Goal: Task Accomplishment & Management: Use online tool/utility

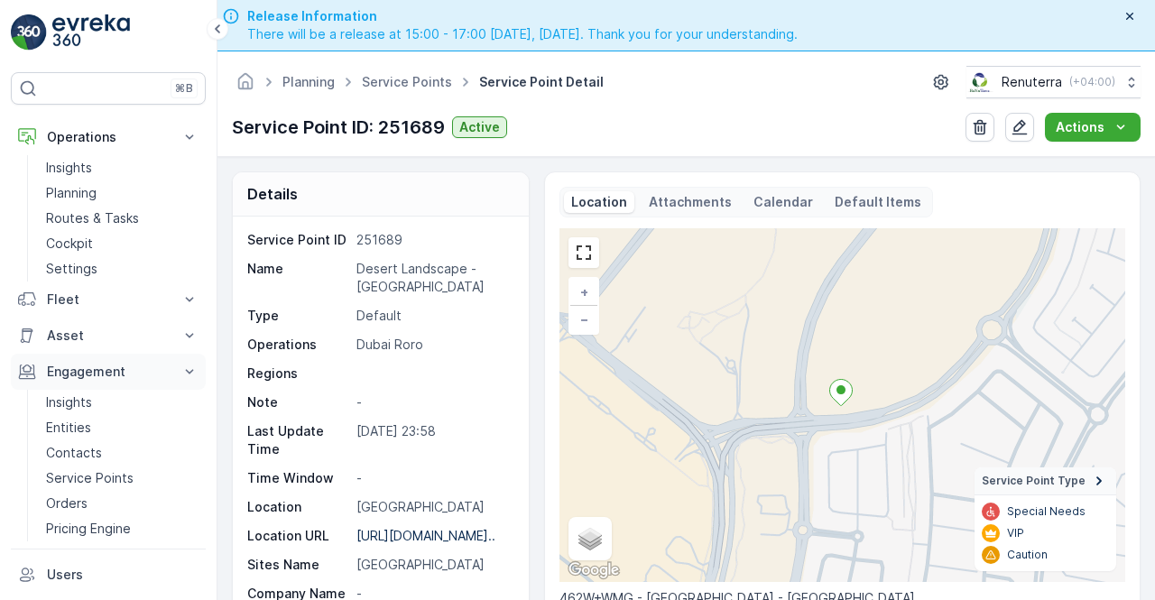
scroll to position [320, 0]
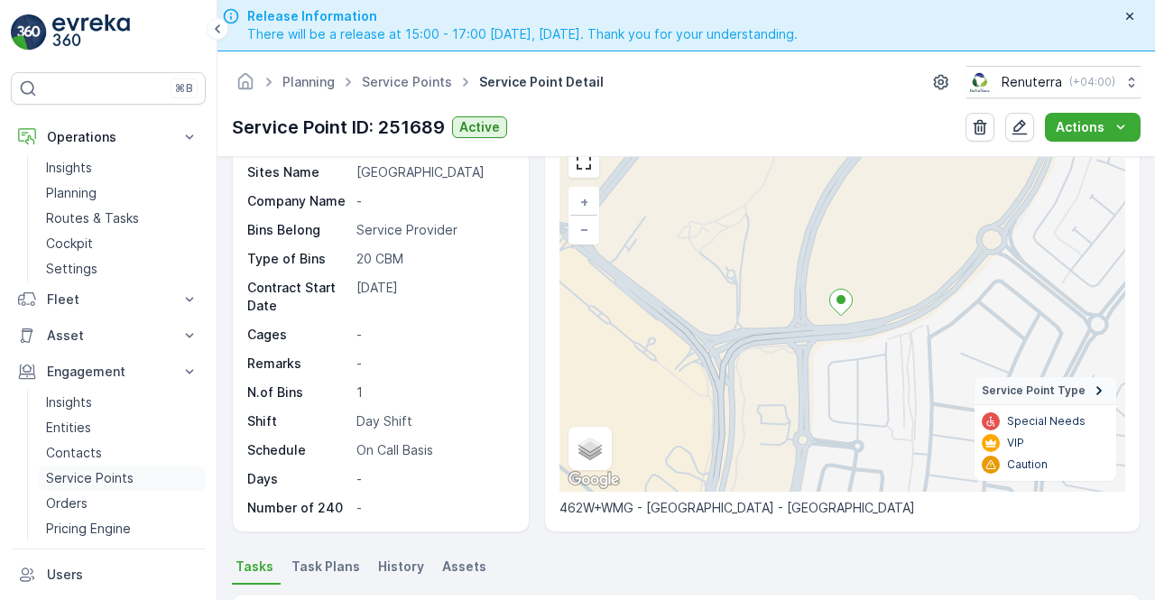
click at [104, 486] on p "Service Points" at bounding box center [90, 478] width 88 height 18
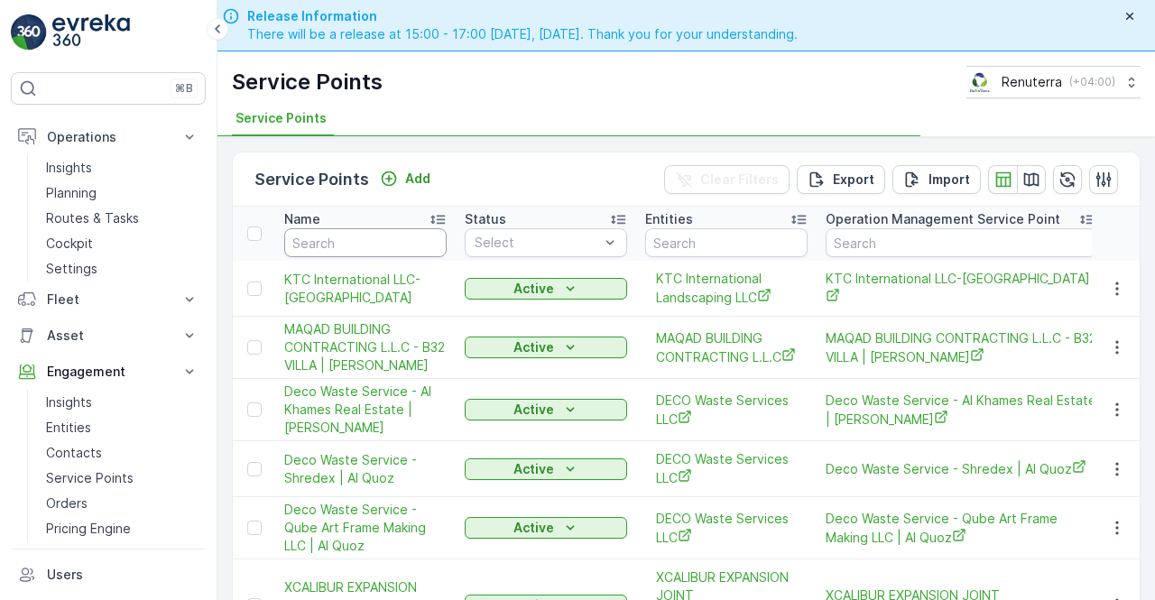
click at [365, 248] on input "text" at bounding box center [365, 242] width 162 height 29
click at [365, 248] on input "d" at bounding box center [365, 242] width 162 height 29
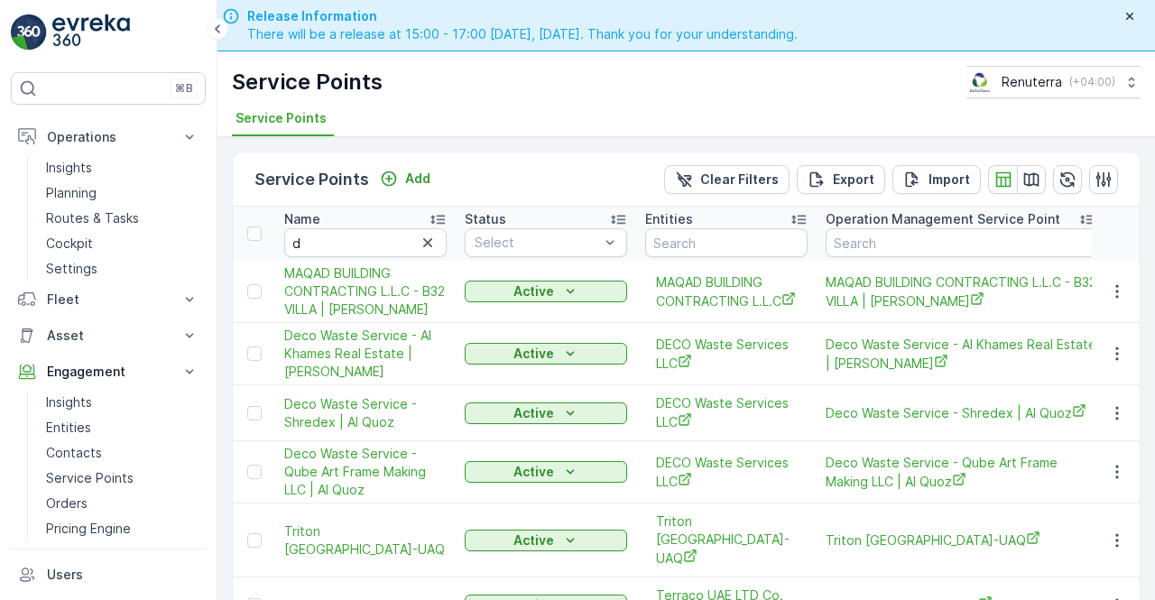
click at [365, 248] on input "d" at bounding box center [365, 242] width 162 height 29
type input "[PERSON_NAME]"
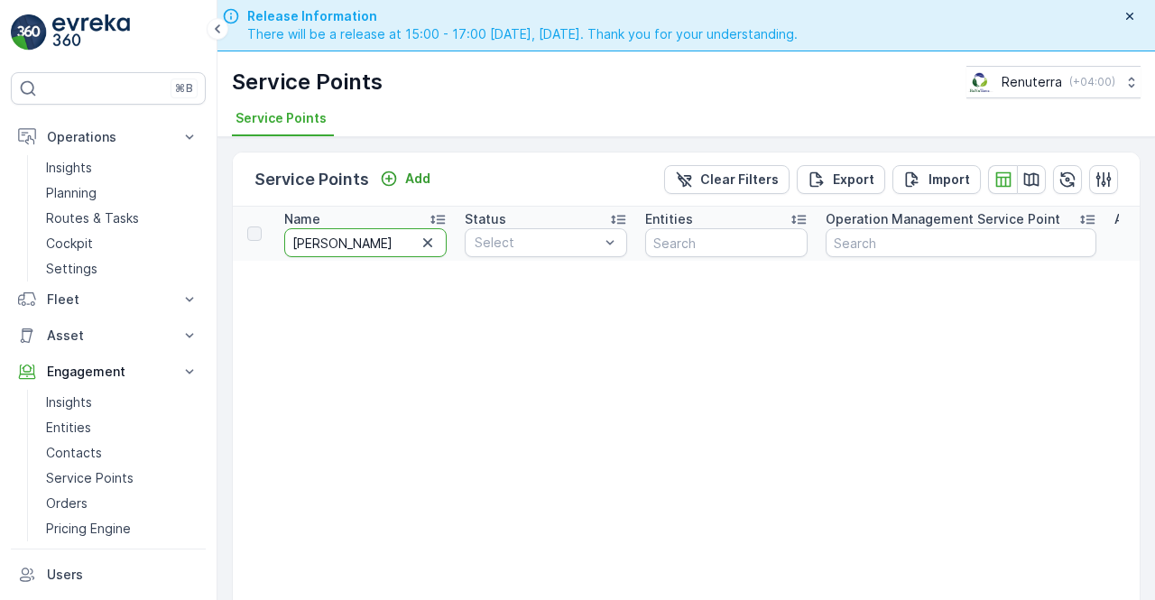
click at [314, 237] on input "[PERSON_NAME]" at bounding box center [365, 242] width 162 height 29
type input "dese"
click at [343, 246] on input "dese" at bounding box center [365, 242] width 162 height 29
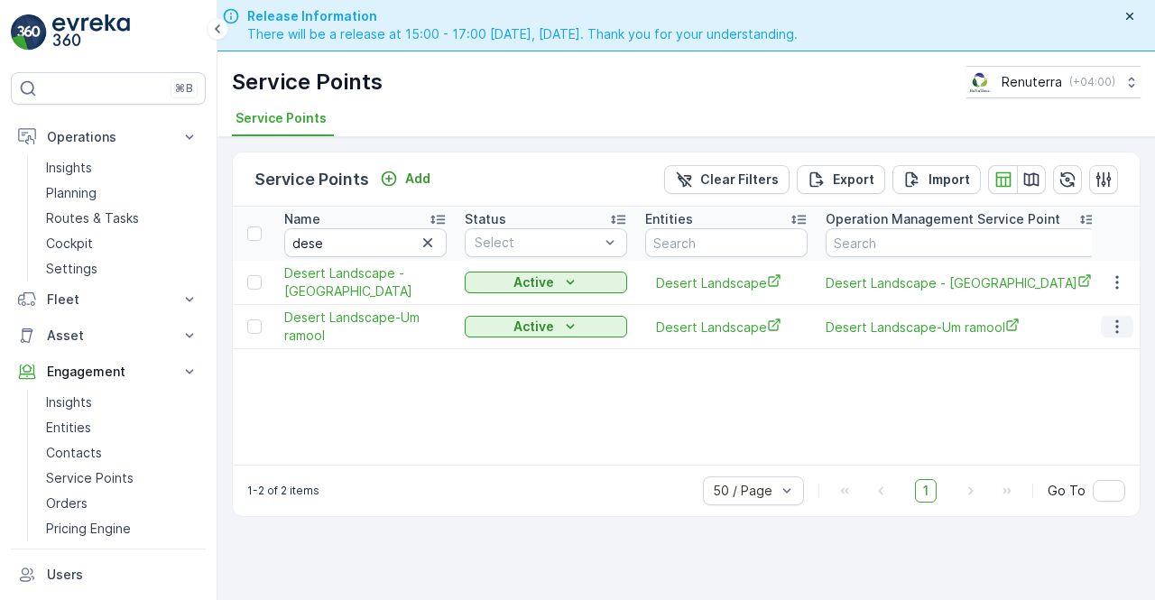
click at [1116, 320] on icon "button" at bounding box center [1118, 327] width 18 height 18
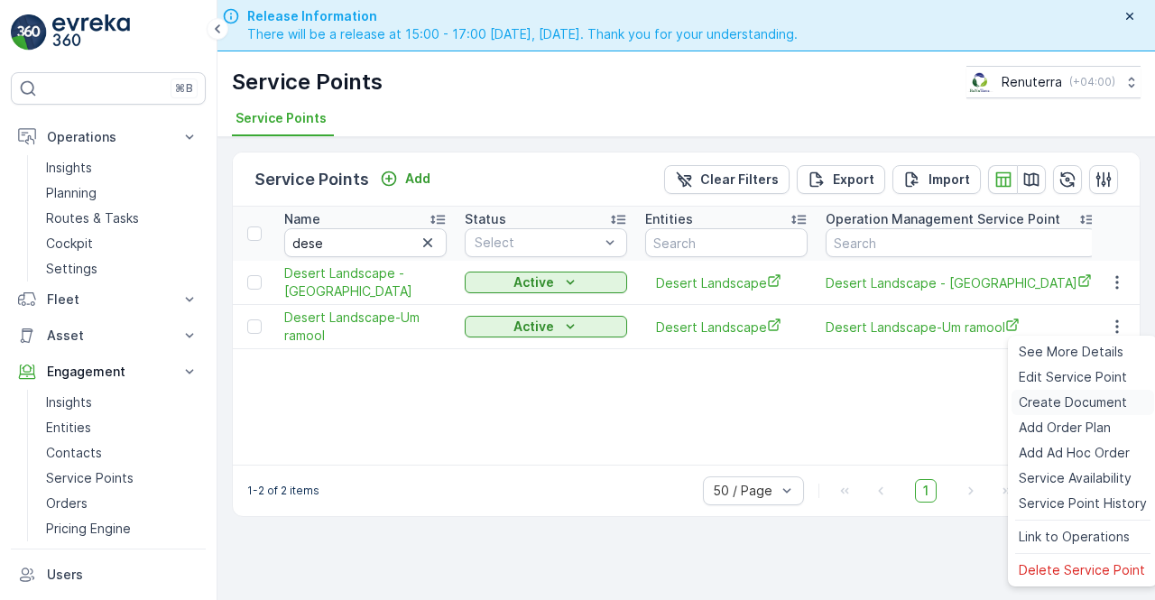
click at [1037, 397] on span "Create Document" at bounding box center [1073, 403] width 108 height 18
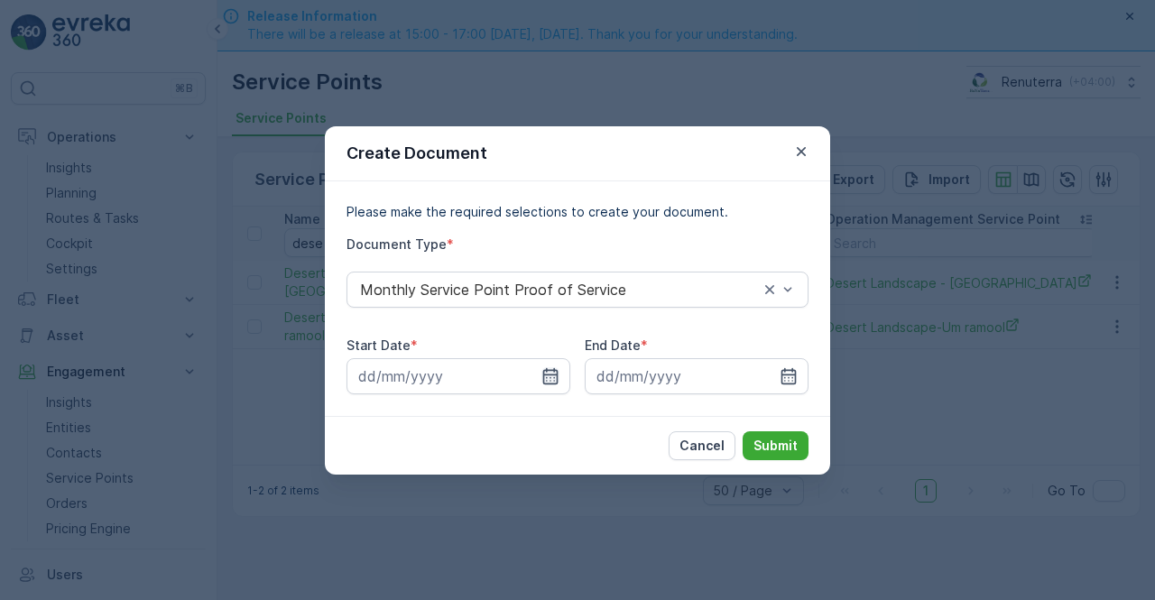
drag, startPoint x: 557, startPoint y: 376, endPoint x: 552, endPoint y: 367, distance: 10.1
click at [556, 376] on icon "button" at bounding box center [550, 375] width 15 height 16
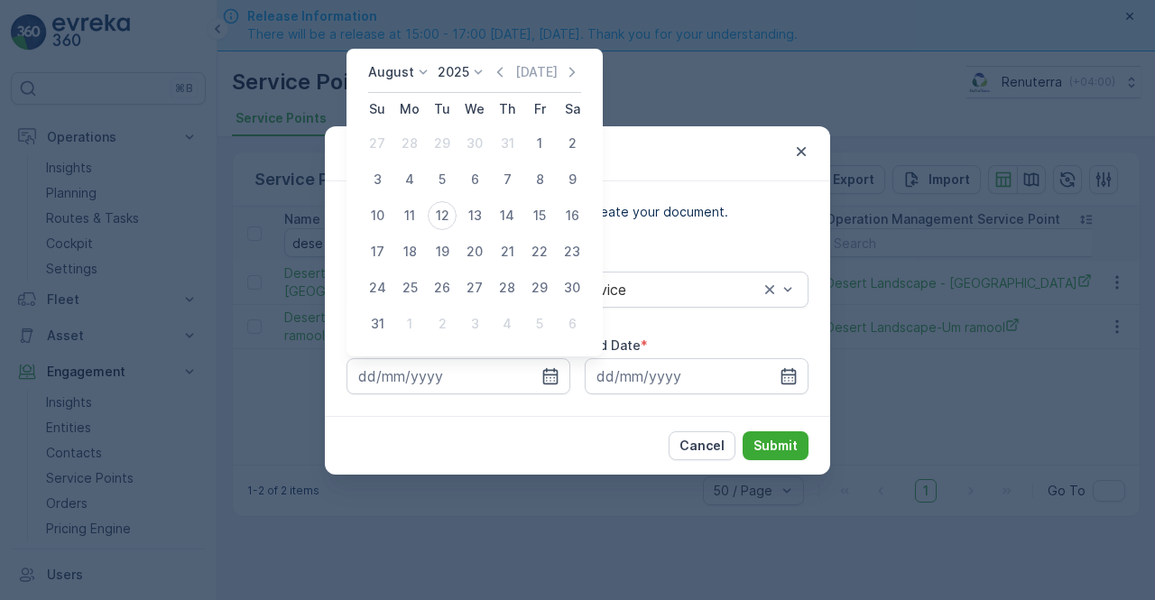
click at [507, 80] on icon "button" at bounding box center [500, 72] width 18 height 18
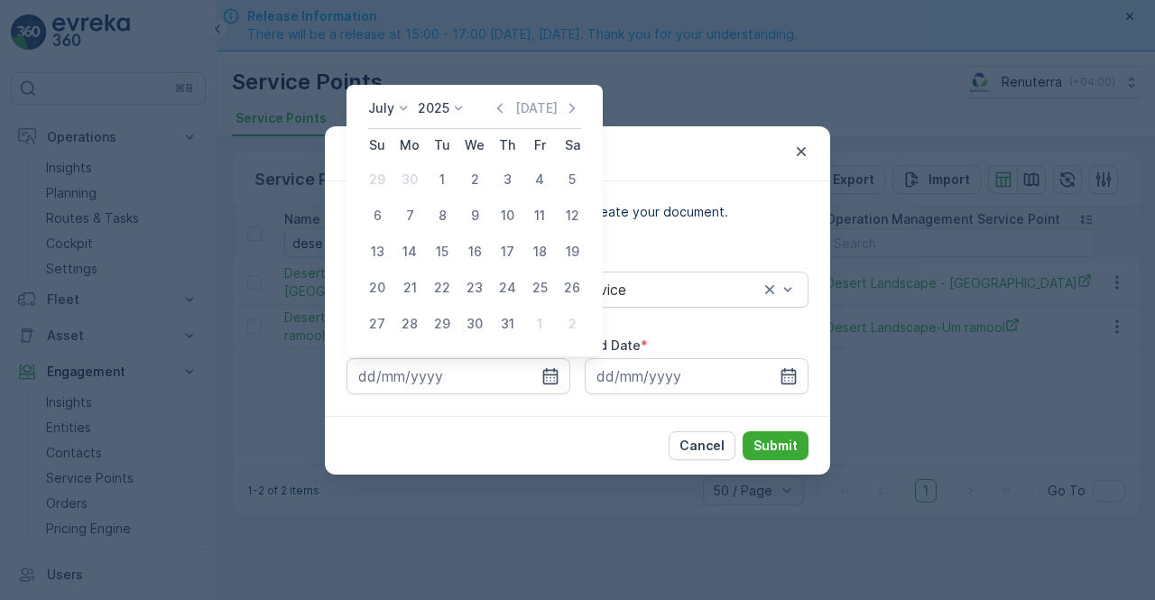
drag, startPoint x: 437, startPoint y: 179, endPoint x: 450, endPoint y: 194, distance: 20.5
click at [437, 180] on div "1" at bounding box center [442, 179] width 29 height 29
type input "[DATE]"
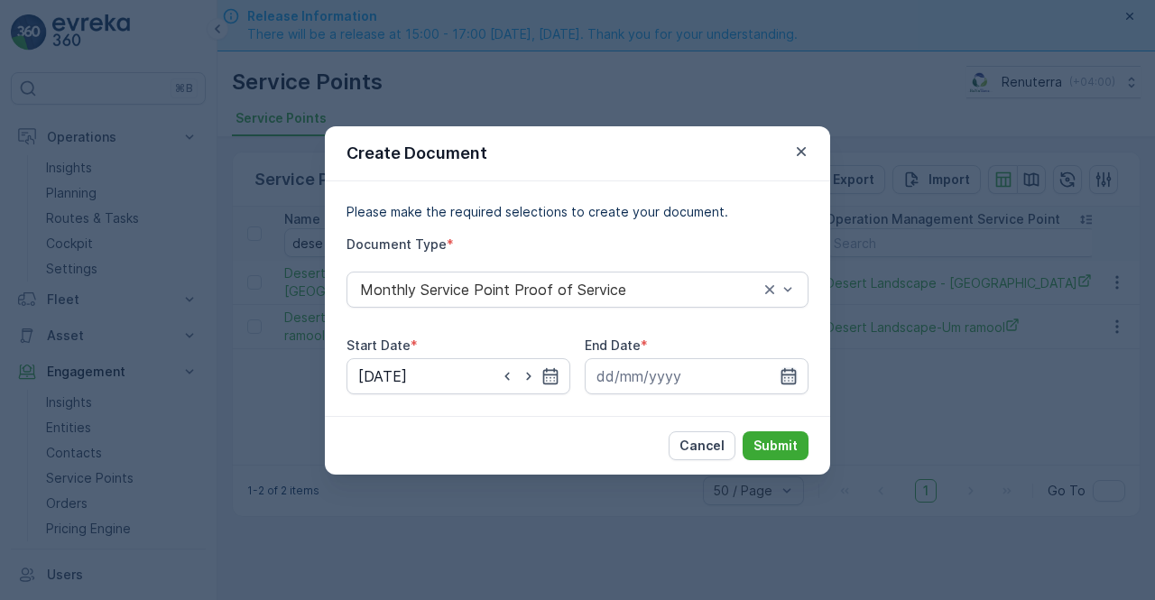
drag, startPoint x: 797, startPoint y: 374, endPoint x: 786, endPoint y: 366, distance: 13.0
click at [796, 372] on icon "button" at bounding box center [789, 376] width 18 height 18
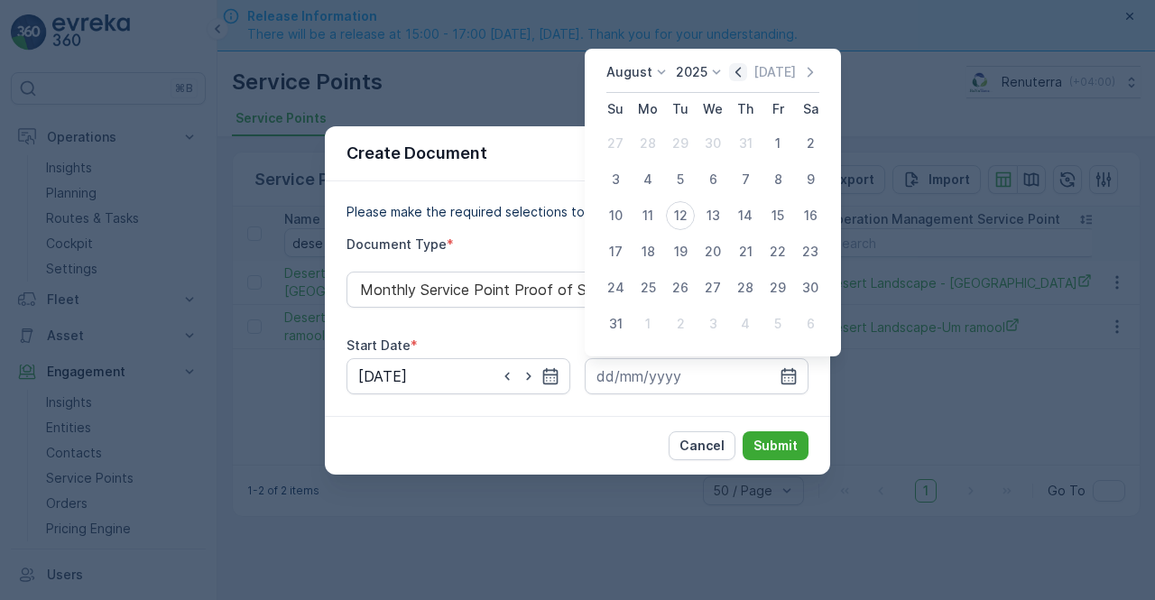
click at [741, 73] on icon "button" at bounding box center [738, 72] width 5 height 10
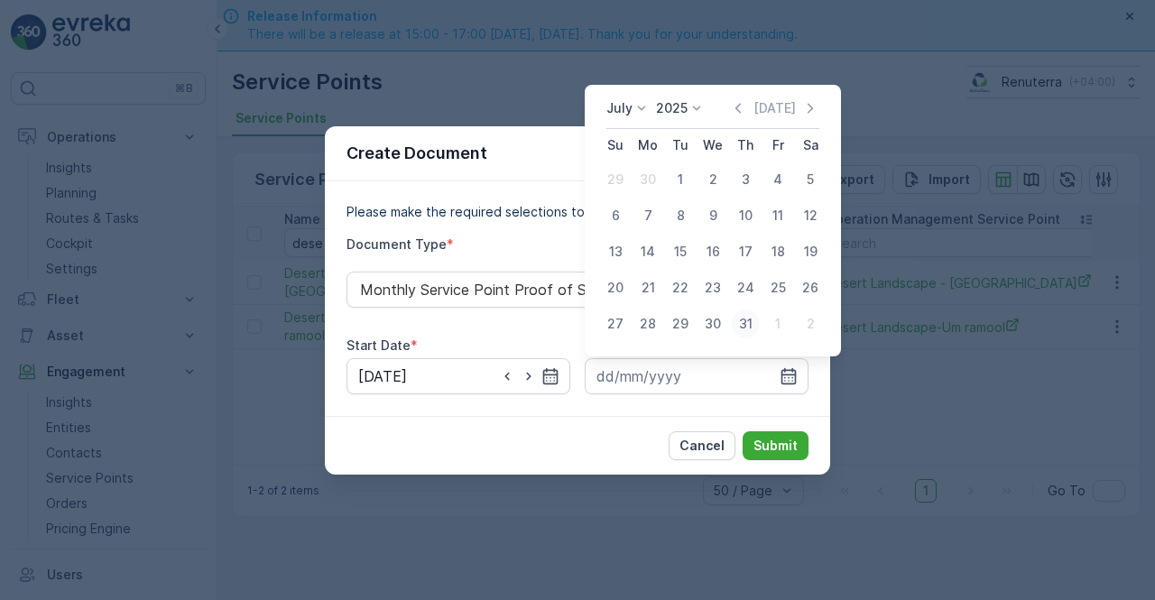
click at [747, 319] on div "31" at bounding box center [745, 324] width 29 height 29
type input "[DATE]"
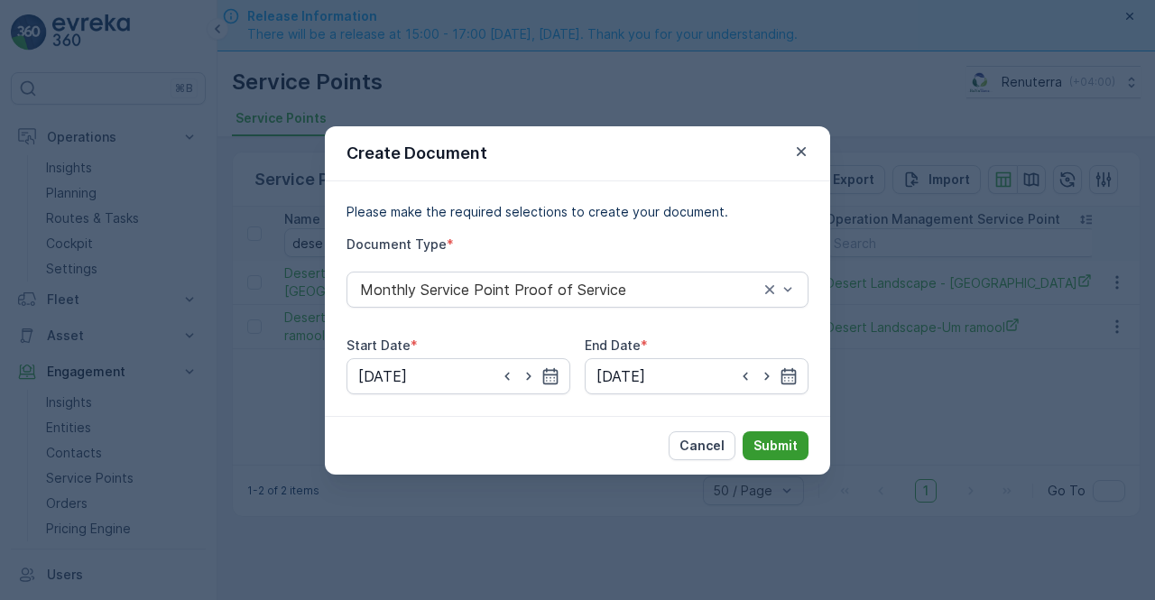
click at [769, 440] on p "Submit" at bounding box center [776, 446] width 44 height 18
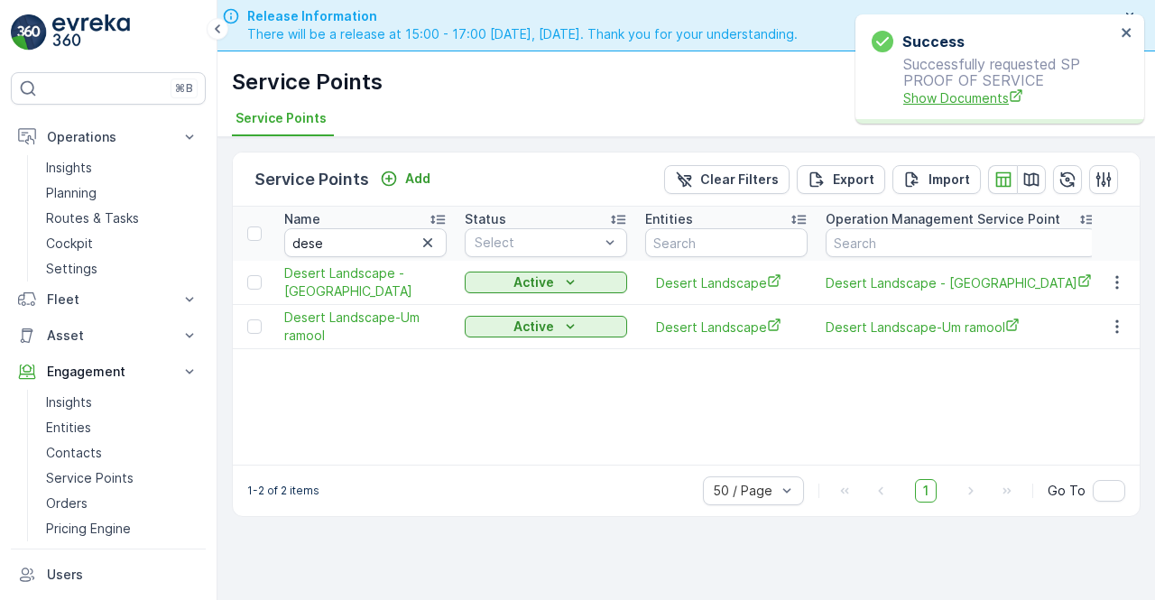
click at [953, 100] on span "Show Documents" at bounding box center [1010, 97] width 212 height 19
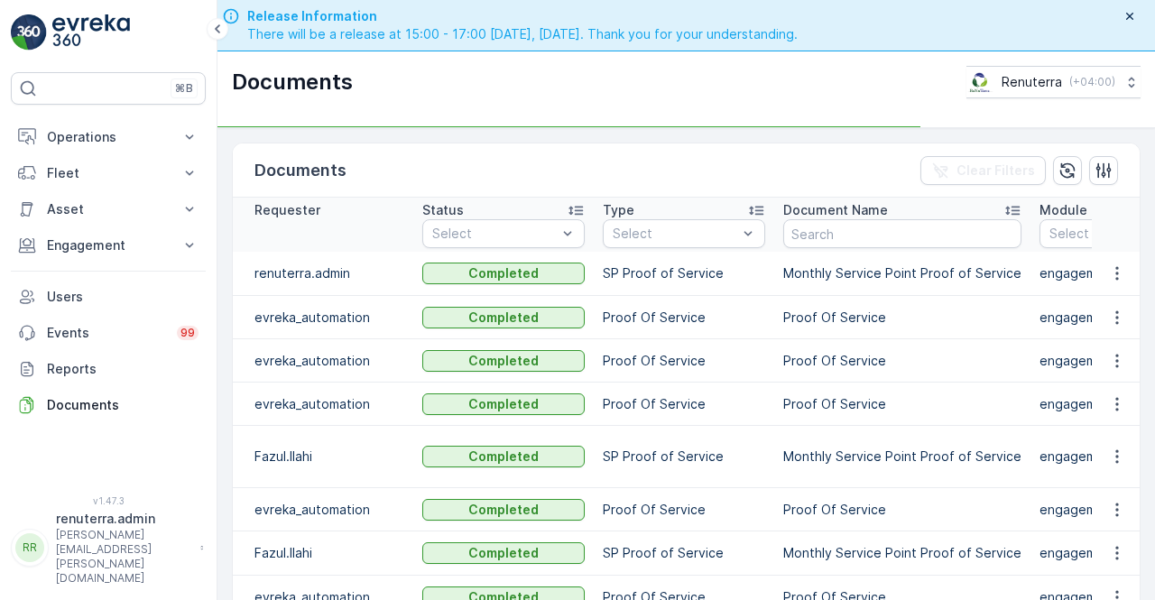
click at [959, 347] on td "Proof Of Service" at bounding box center [903, 360] width 256 height 43
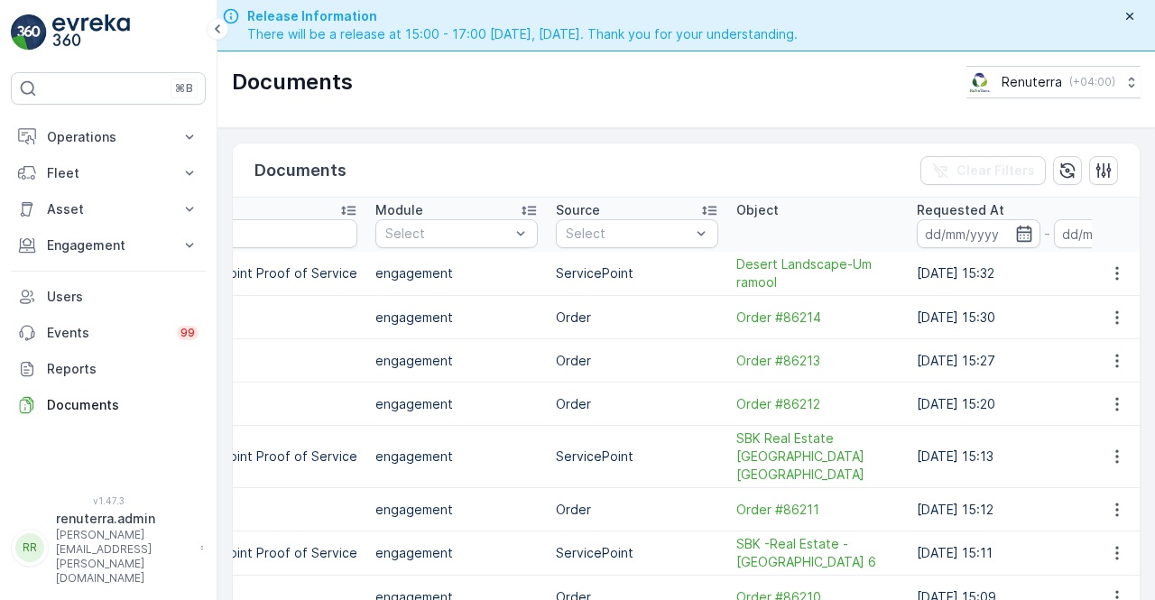
scroll to position [0, 722]
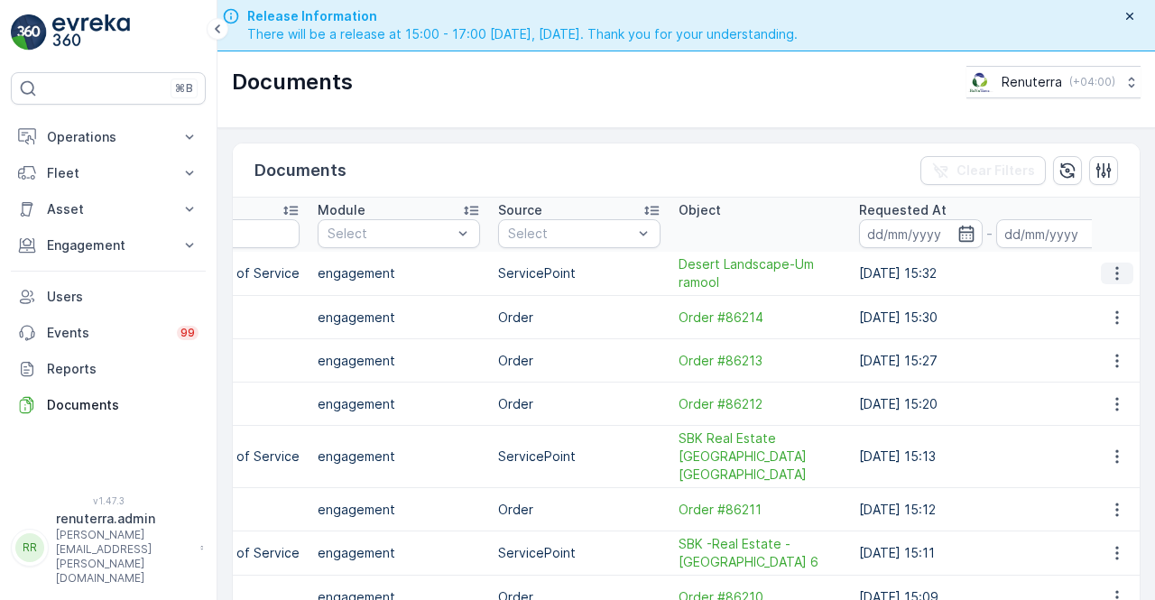
click at [1109, 275] on icon "button" at bounding box center [1118, 273] width 18 height 18
click at [1098, 293] on span "See Details" at bounding box center [1113, 299] width 70 height 18
